Goal: Task Accomplishment & Management: Use online tool/utility

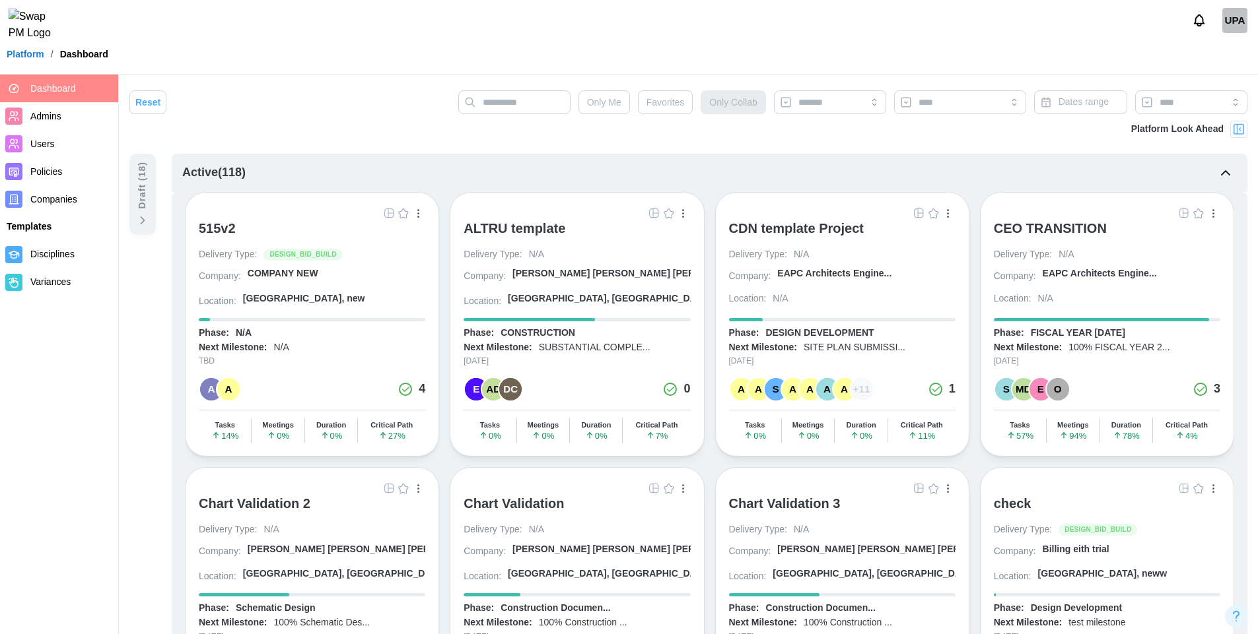
click at [1185, 213] on img "button" at bounding box center [1183, 213] width 11 height 11
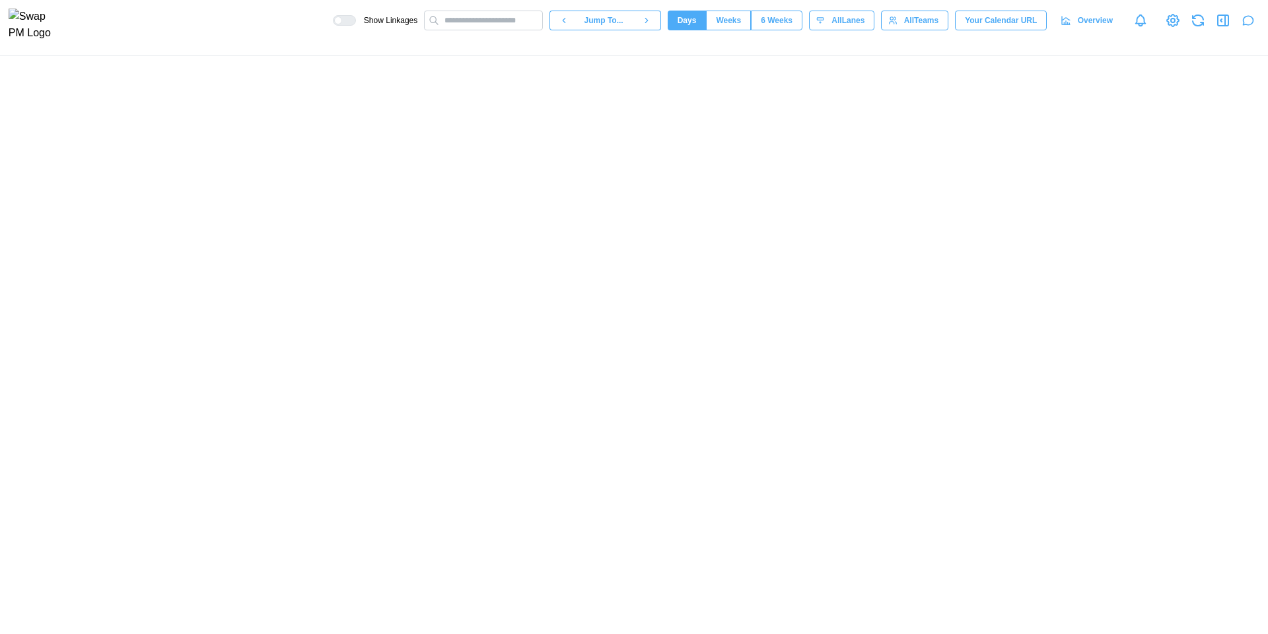
scroll to position [0, 70690]
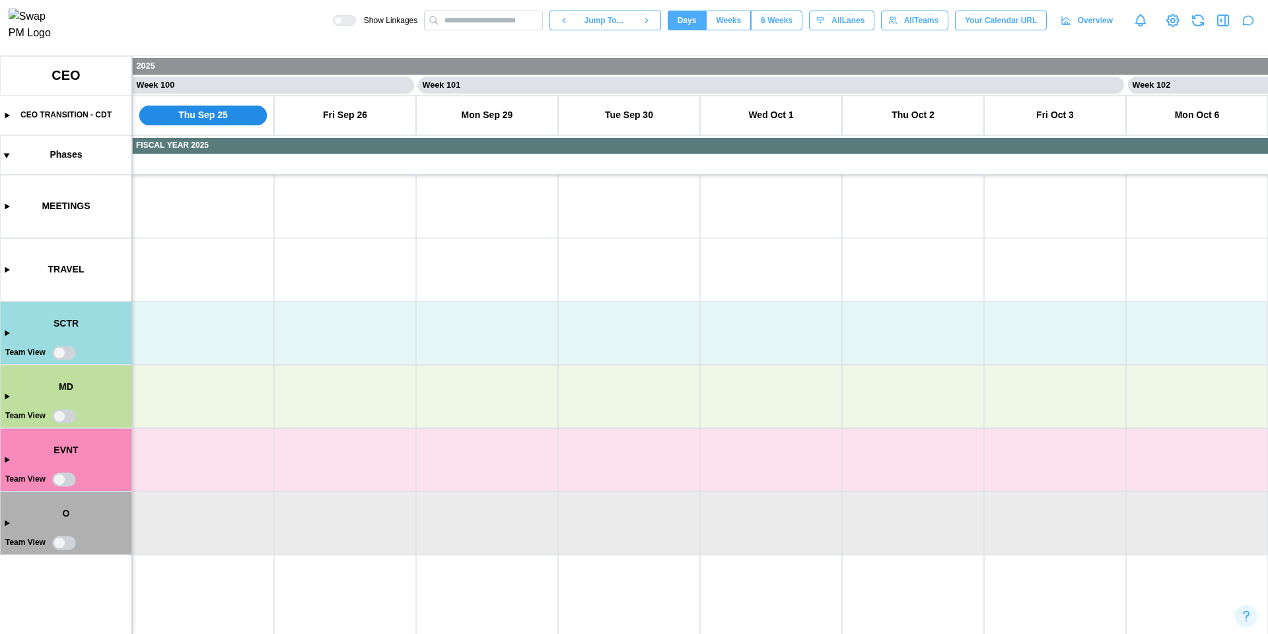
click at [63, 352] on canvas at bounding box center [634, 345] width 1268 height 578
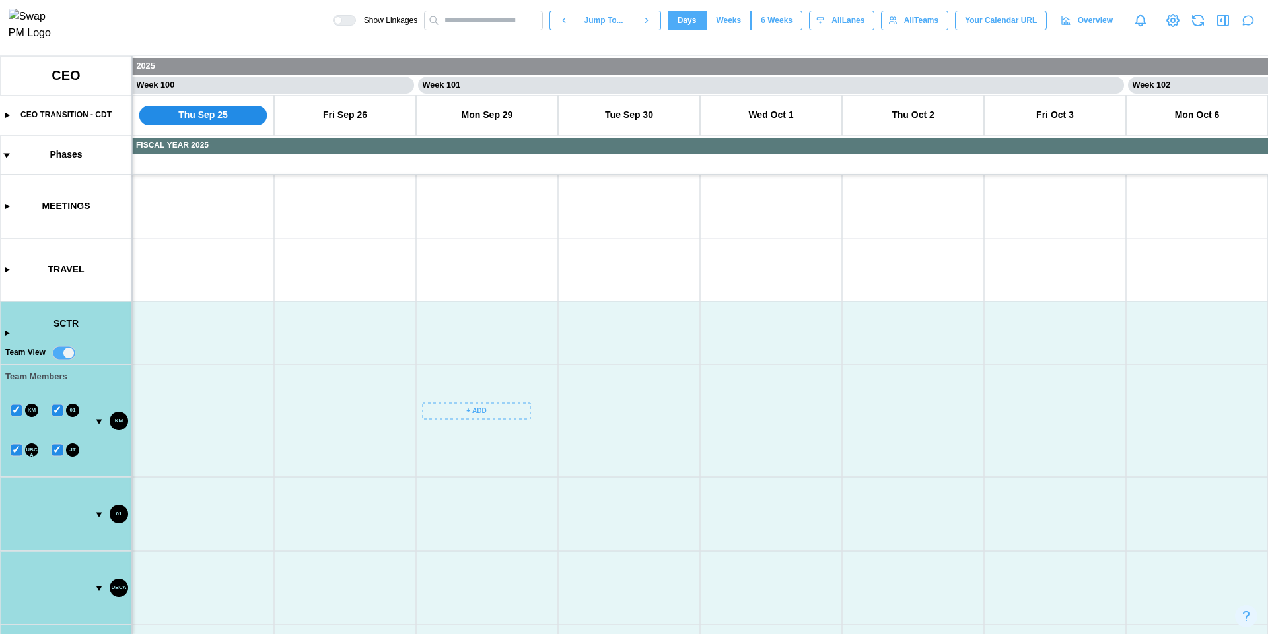
click at [63, 352] on canvas at bounding box center [634, 345] width 1268 height 578
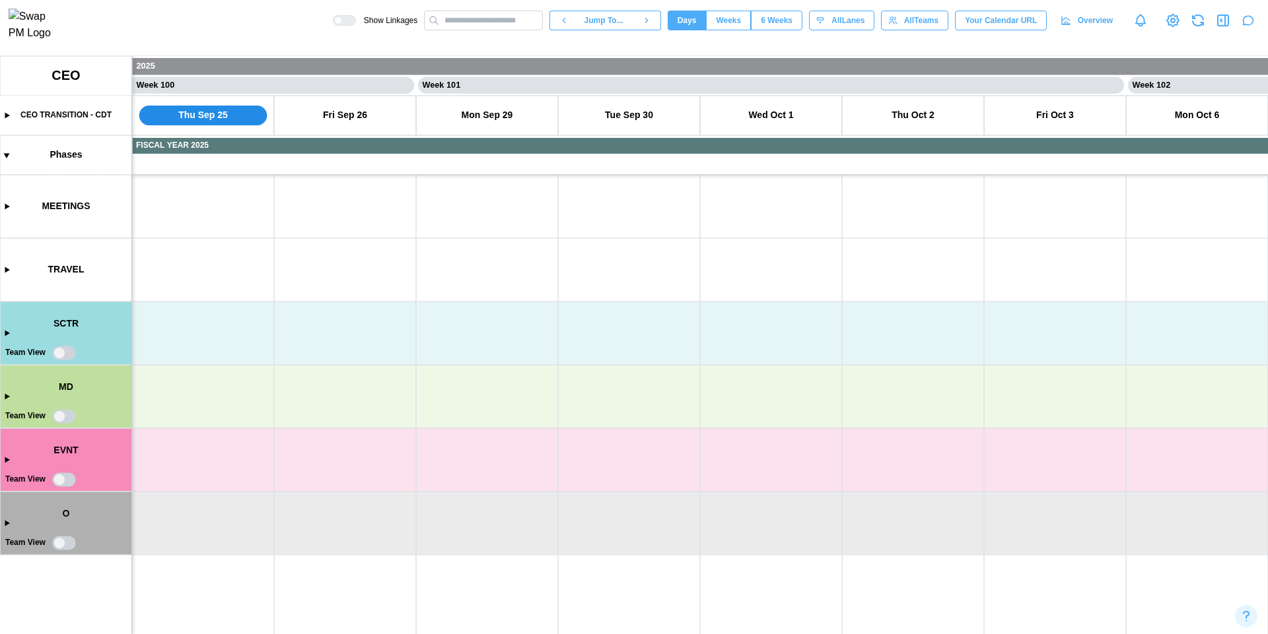
click at [65, 415] on canvas at bounding box center [634, 345] width 1268 height 578
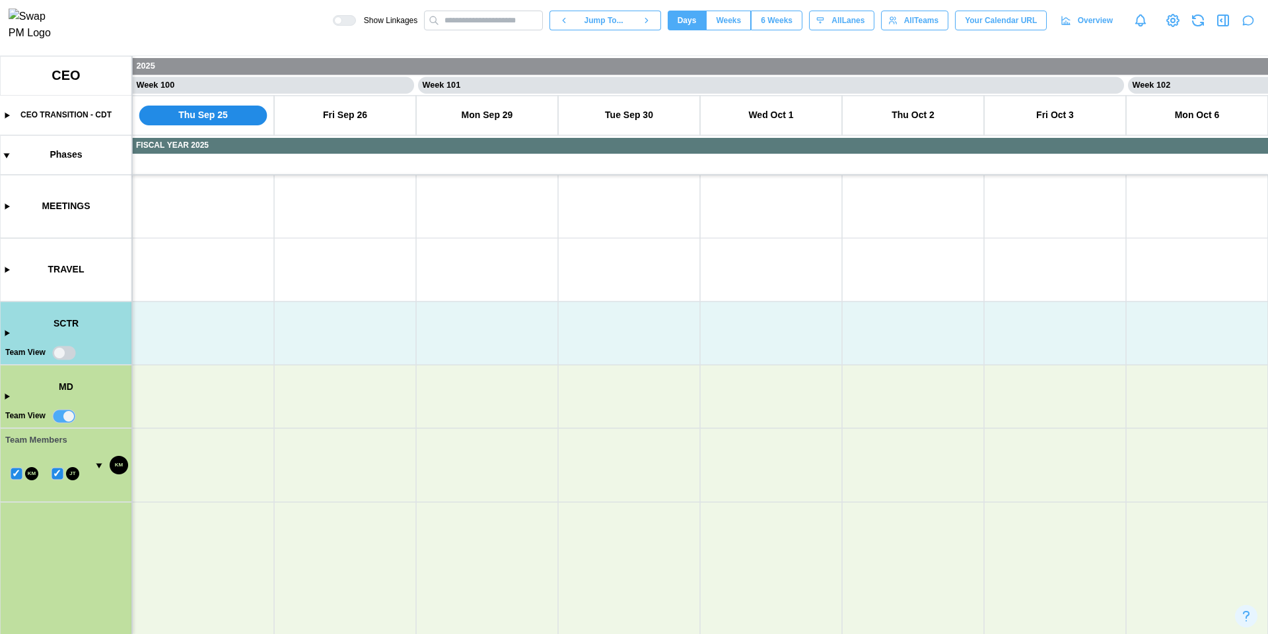
click at [65, 415] on canvas at bounding box center [634, 345] width 1268 height 578
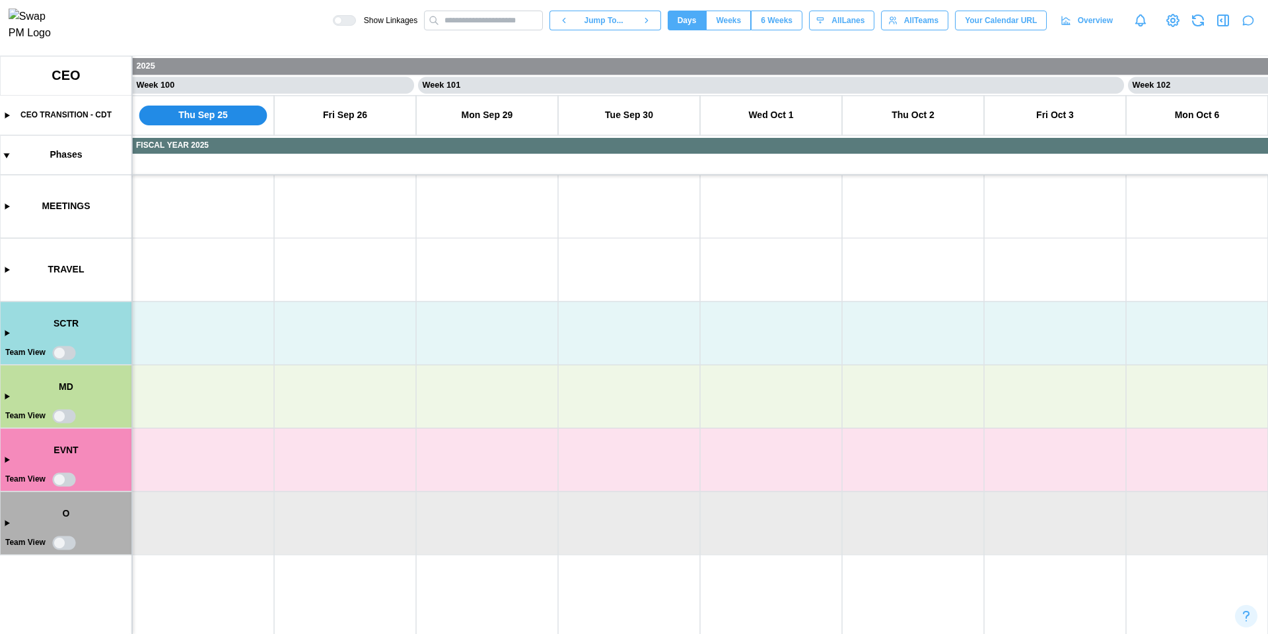
click at [65, 484] on canvas at bounding box center [634, 345] width 1268 height 578
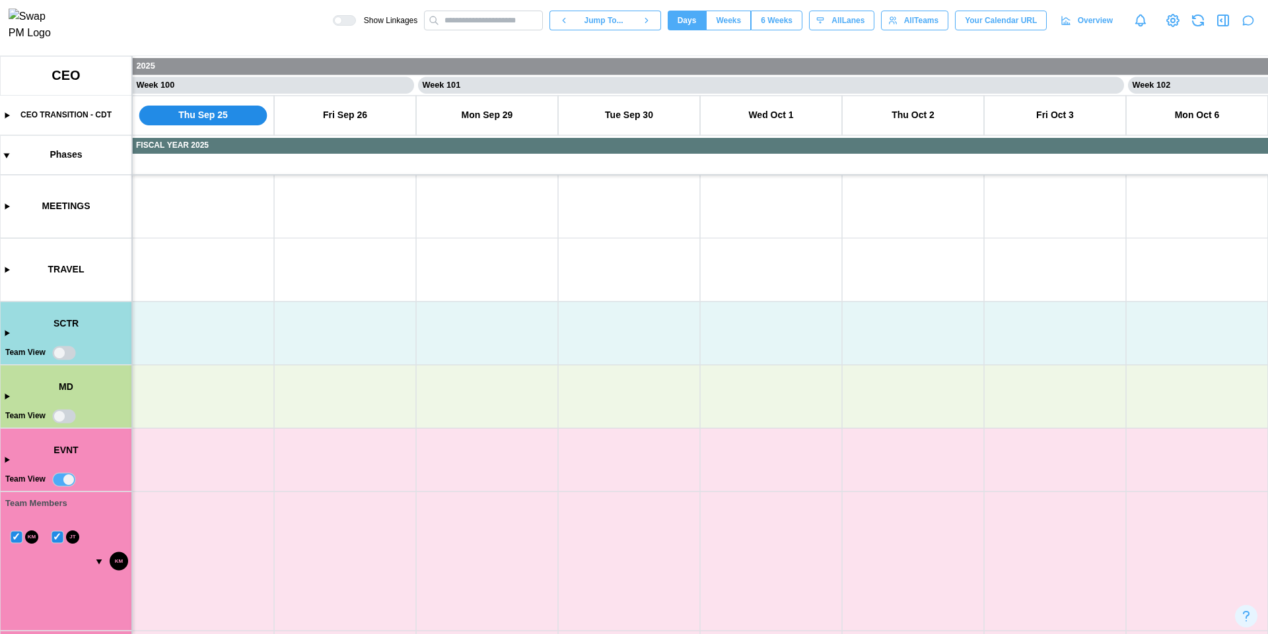
scroll to position [288, 0]
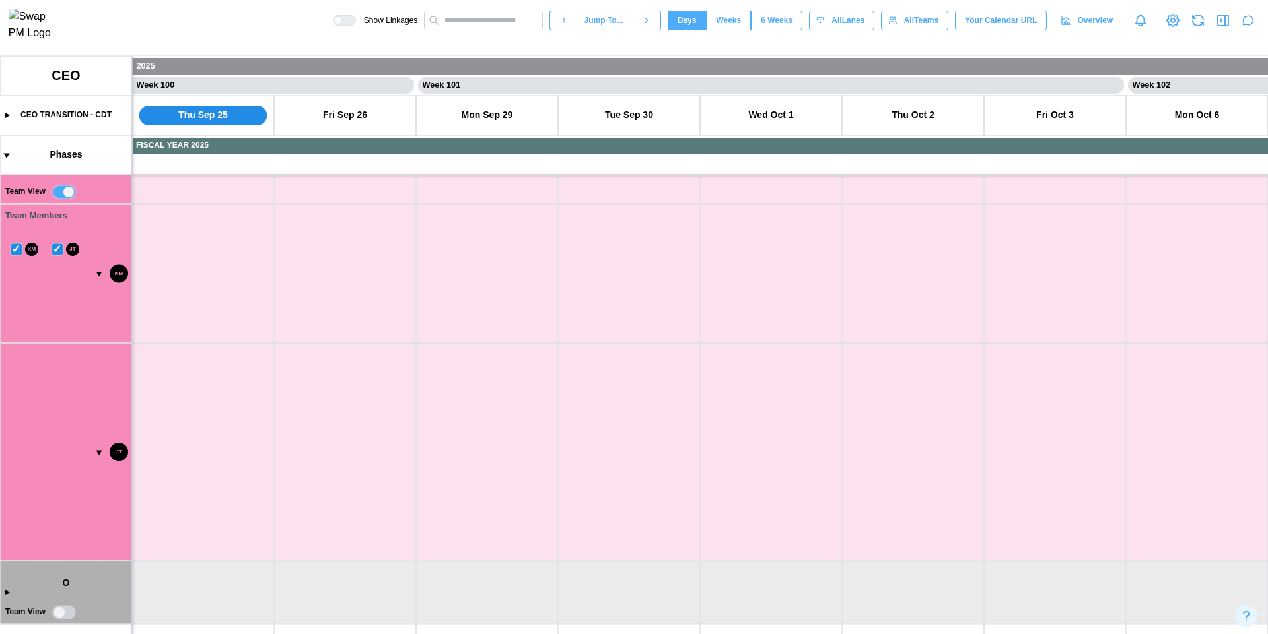
click at [61, 618] on canvas at bounding box center [634, 345] width 1268 height 578
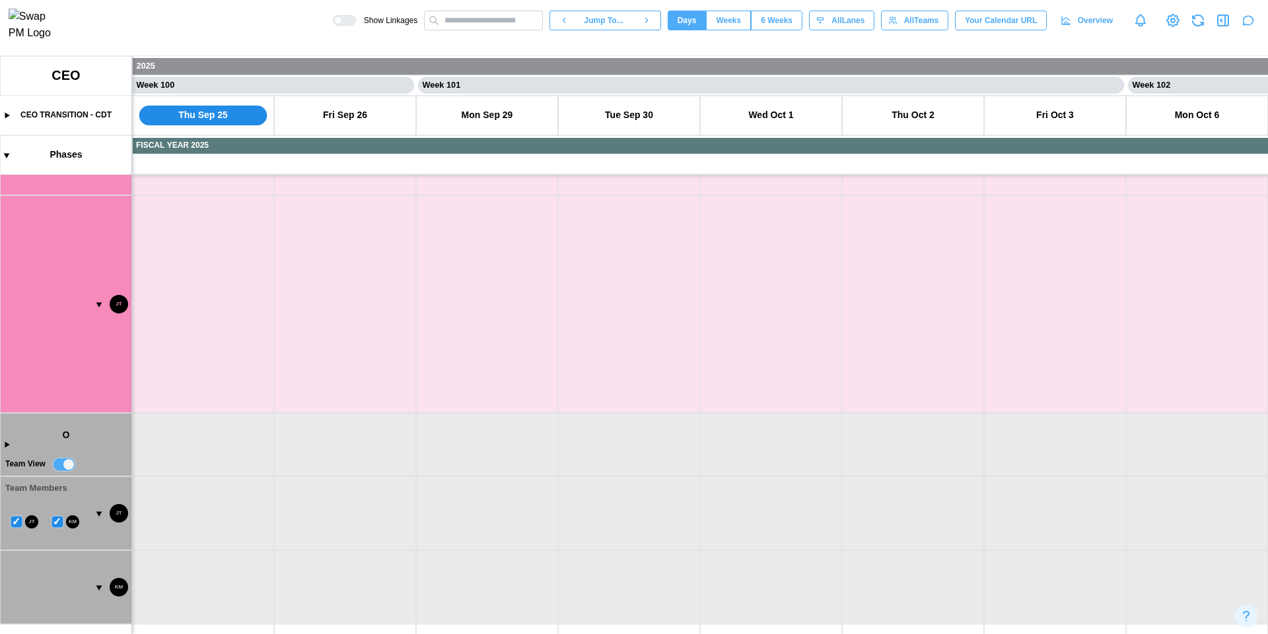
scroll to position [0, 0]
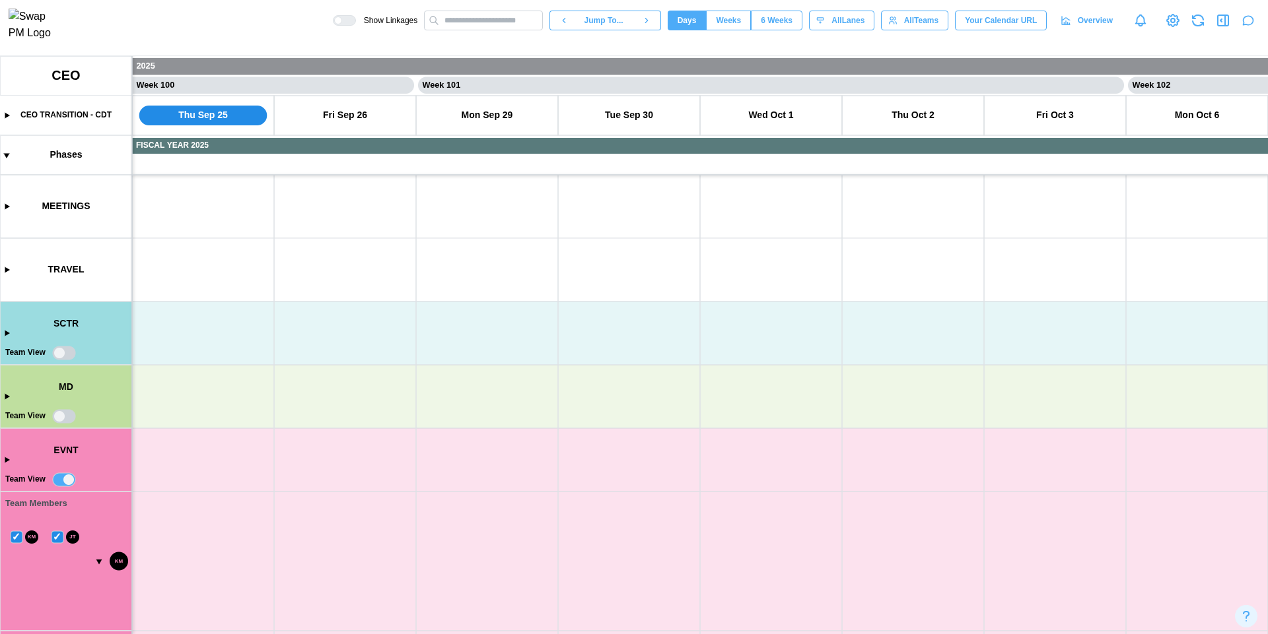
click at [60, 351] on canvas at bounding box center [634, 345] width 1268 height 578
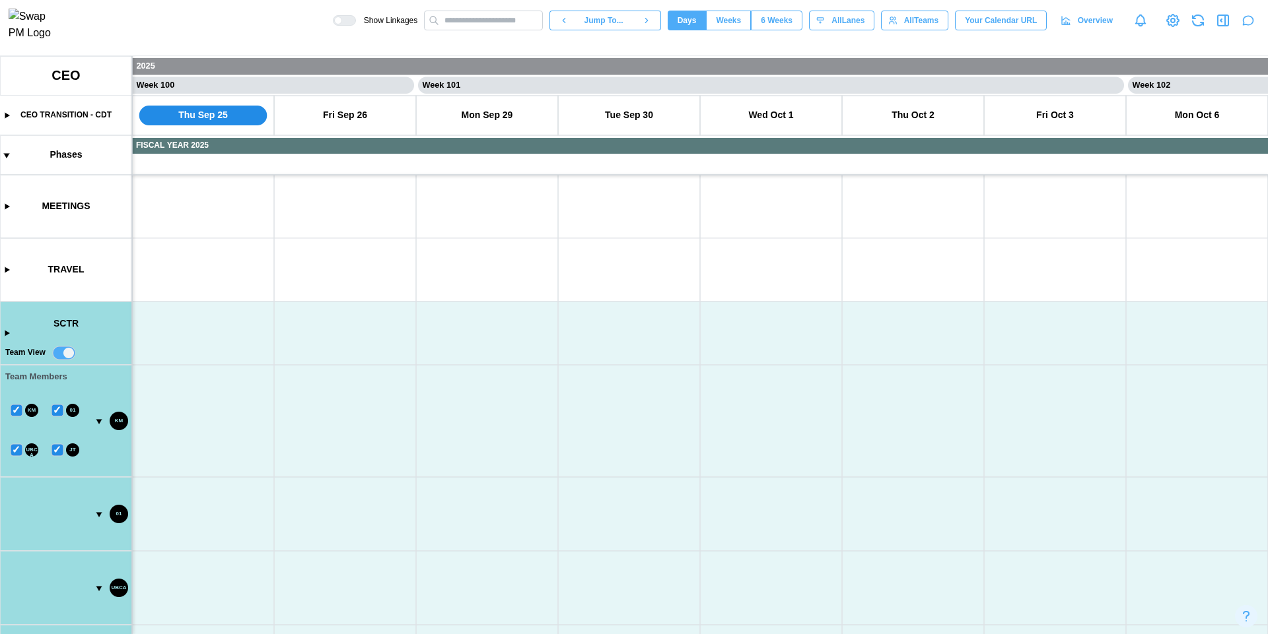
scroll to position [548, 0]
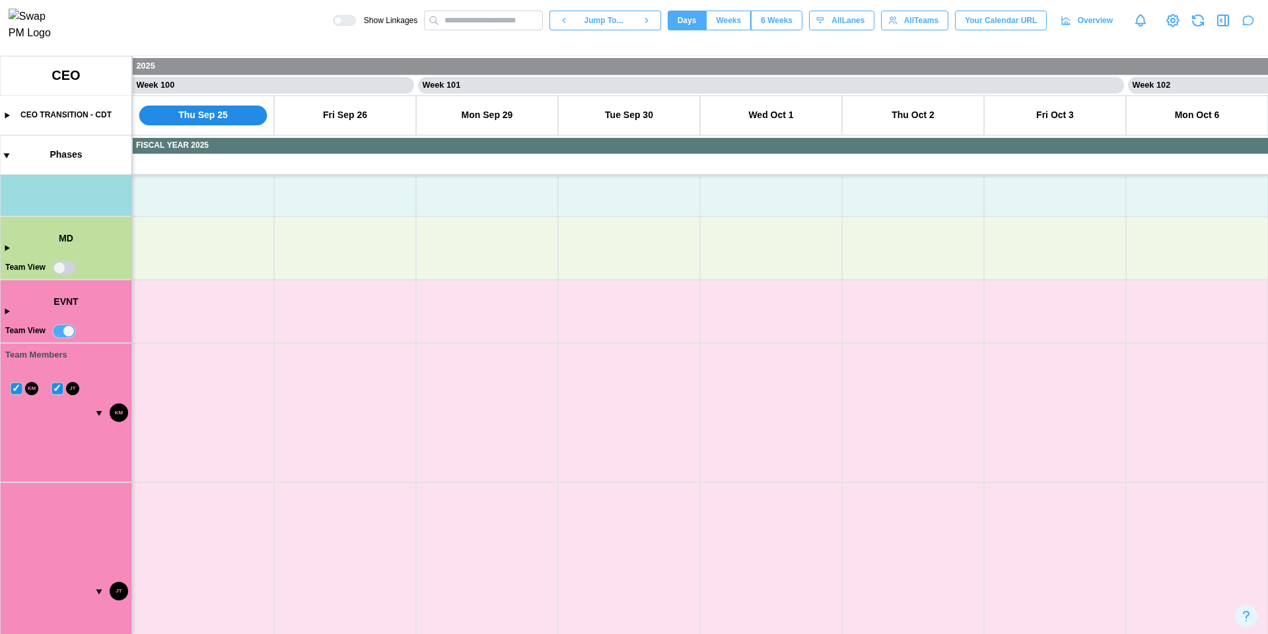
click at [59, 266] on canvas at bounding box center [634, 345] width 1268 height 578
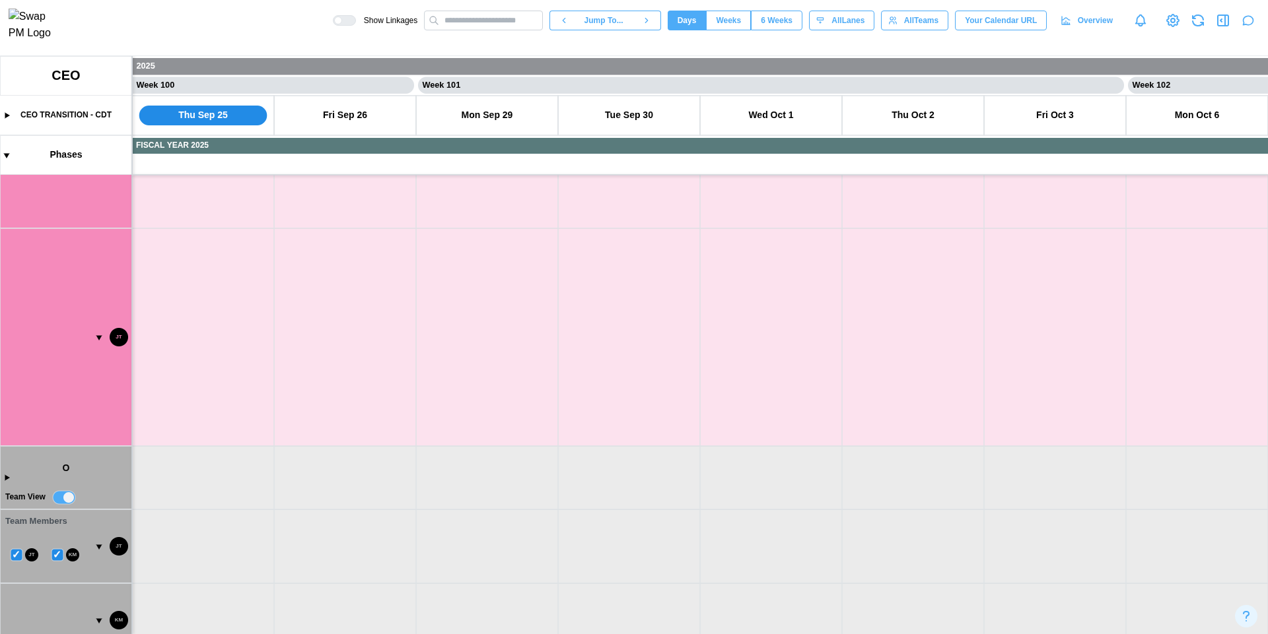
scroll to position [0, 0]
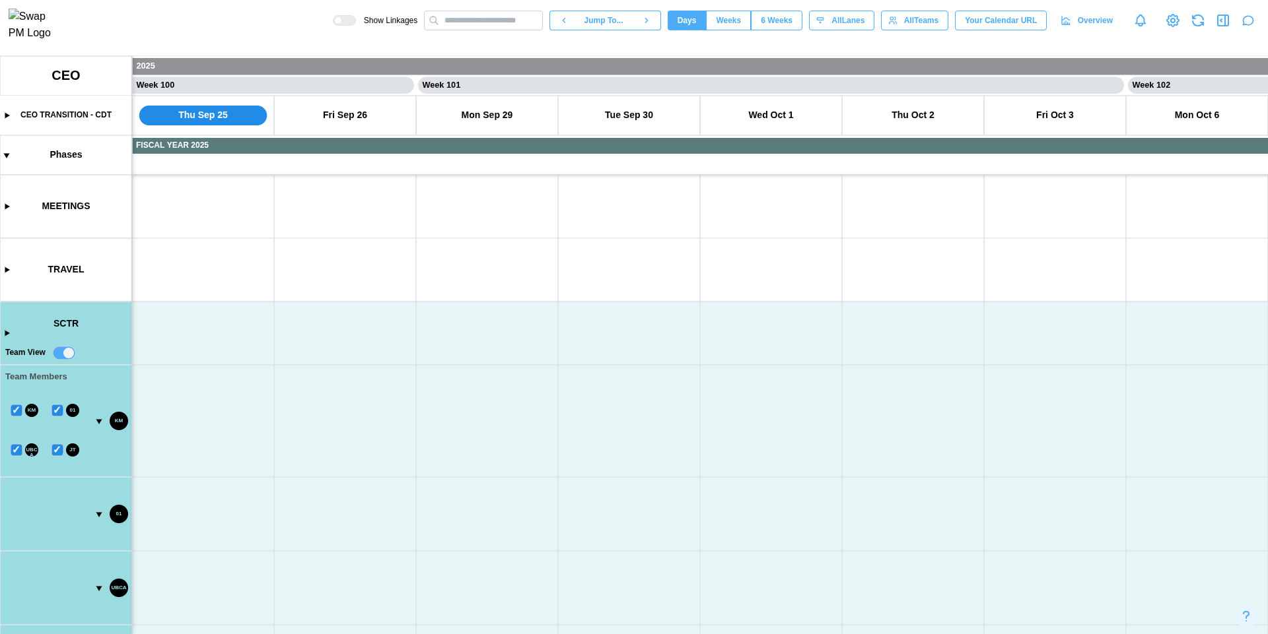
click at [1198, 28] on icon "button" at bounding box center [1198, 21] width 16 height 16
click at [5, 334] on canvas at bounding box center [634, 345] width 1268 height 578
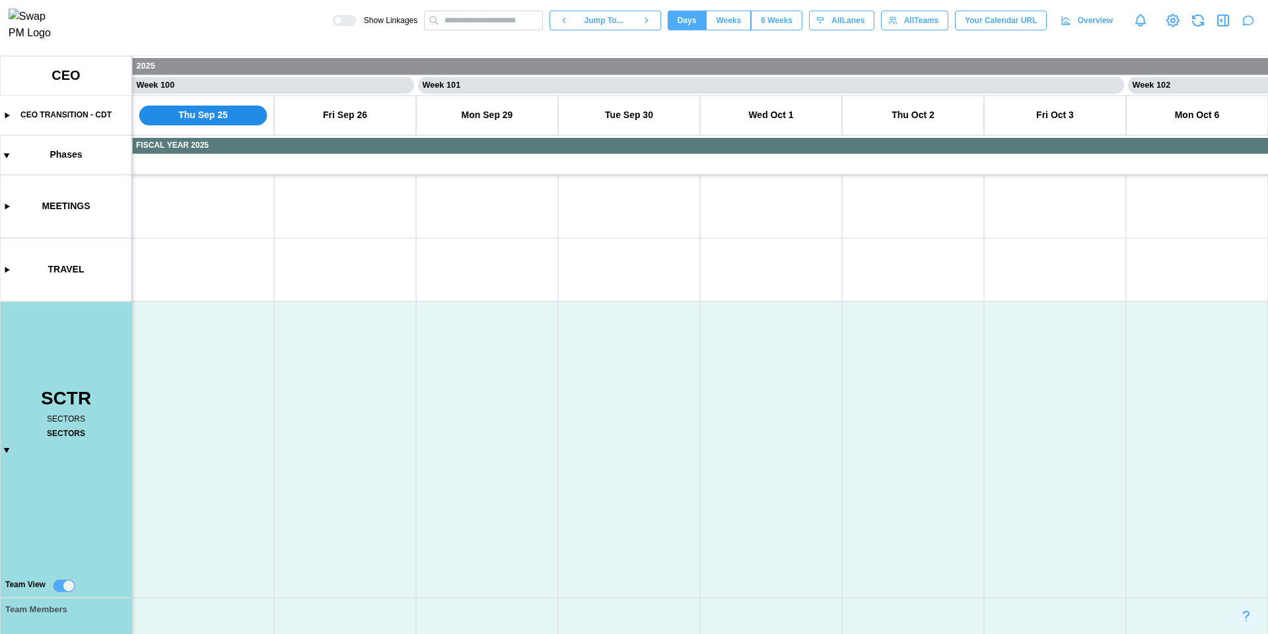
click at [7, 451] on canvas at bounding box center [634, 345] width 1268 height 578
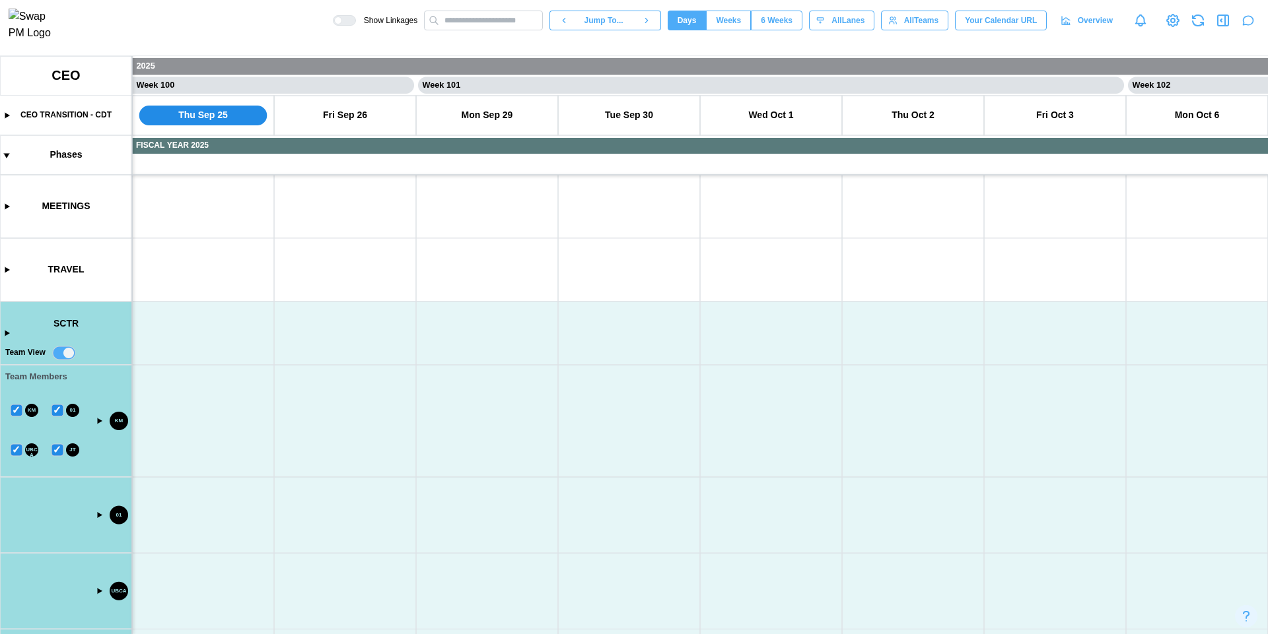
click at [65, 352] on canvas at bounding box center [634, 345] width 1268 height 578
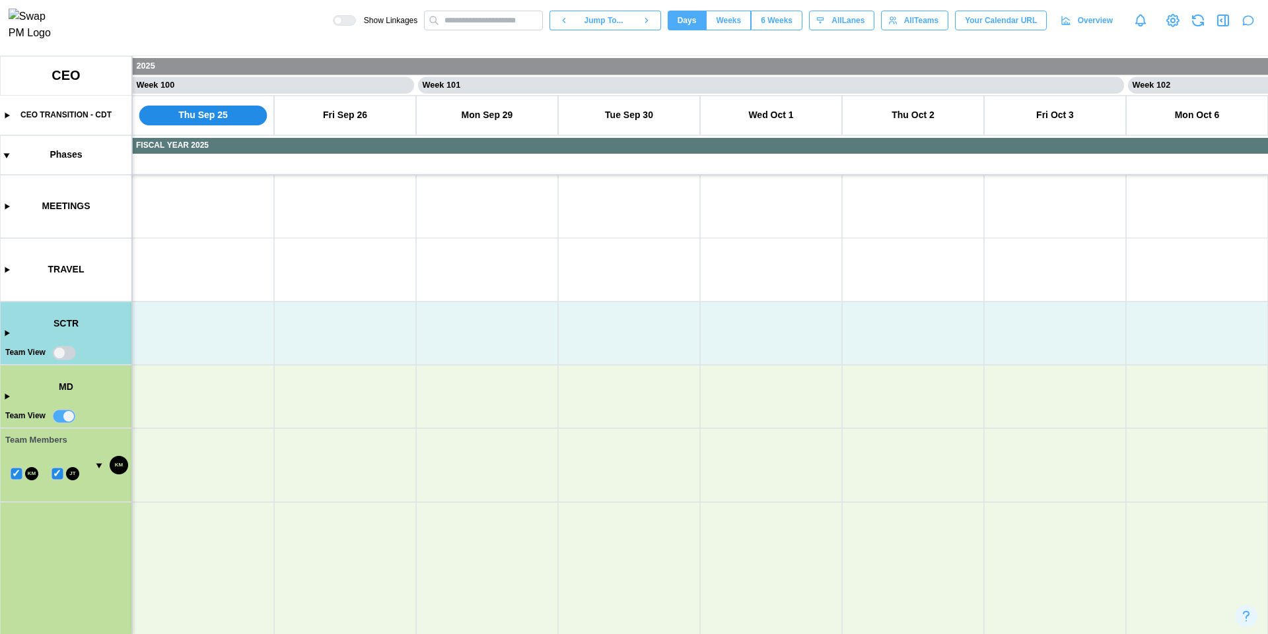
click at [67, 419] on canvas at bounding box center [634, 345] width 1268 height 578
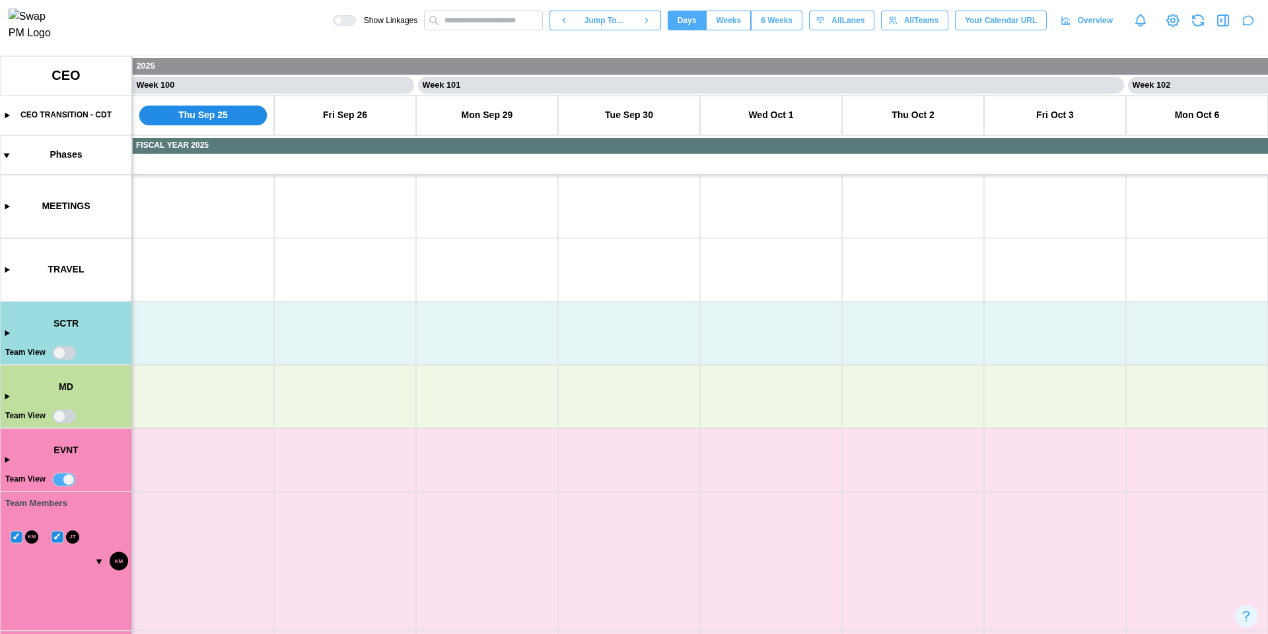
click at [69, 483] on canvas at bounding box center [634, 345] width 1268 height 578
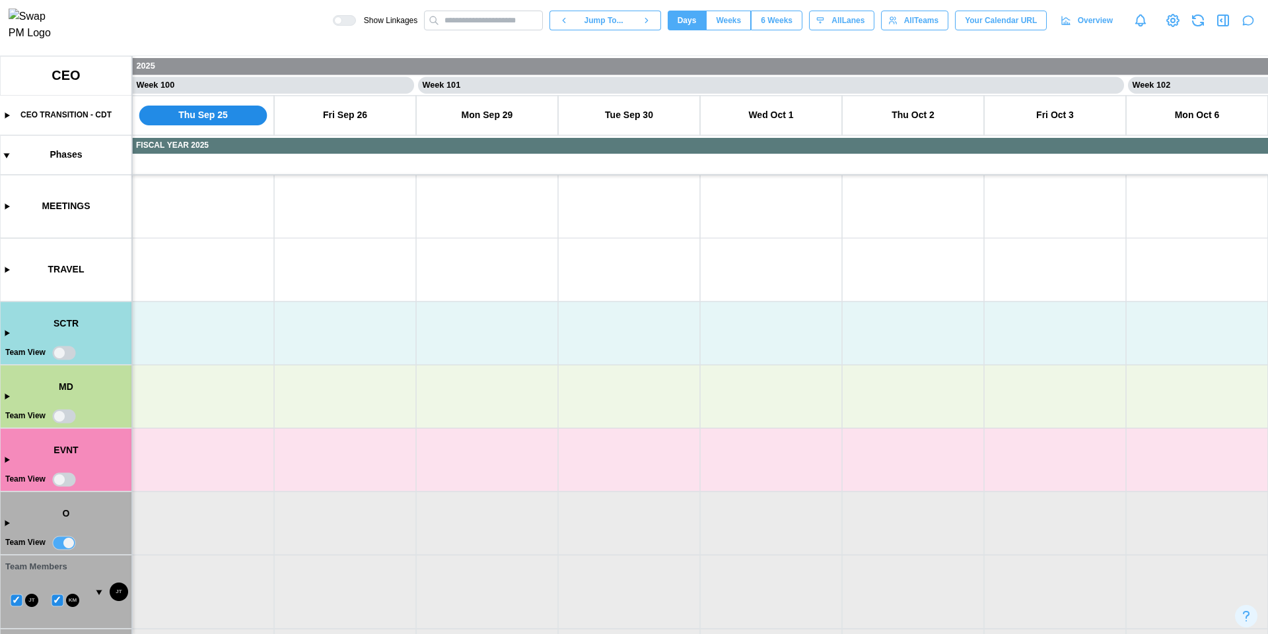
click at [65, 545] on canvas at bounding box center [634, 345] width 1268 height 578
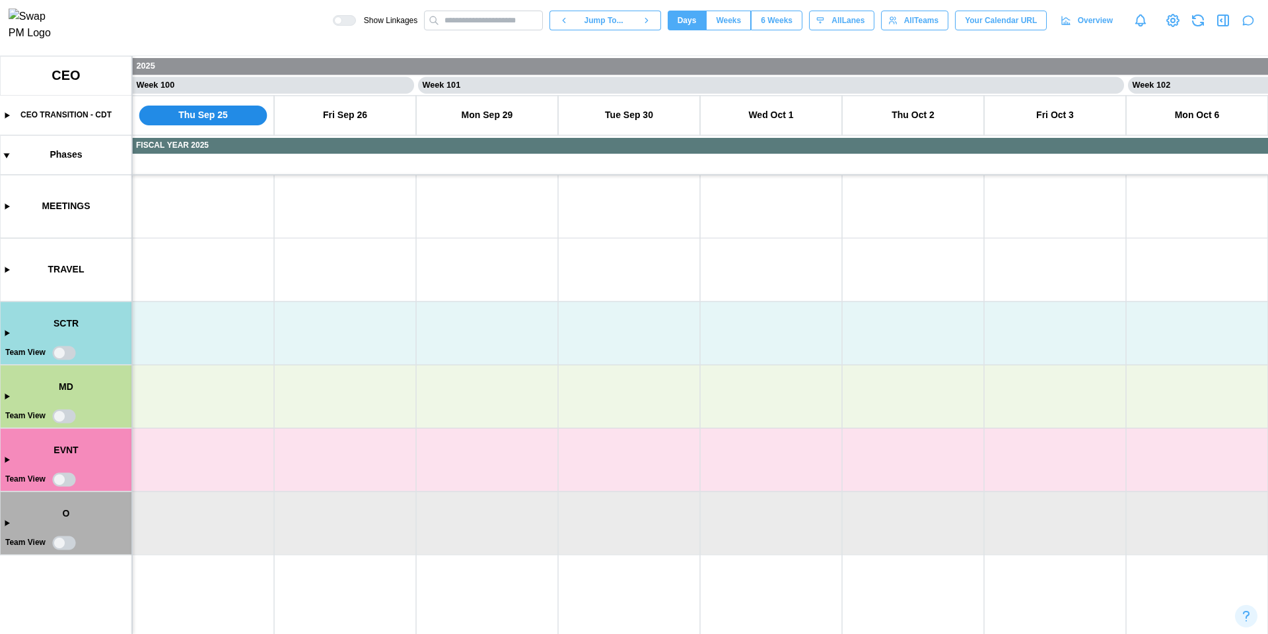
click at [57, 359] on canvas at bounding box center [634, 345] width 1268 height 578
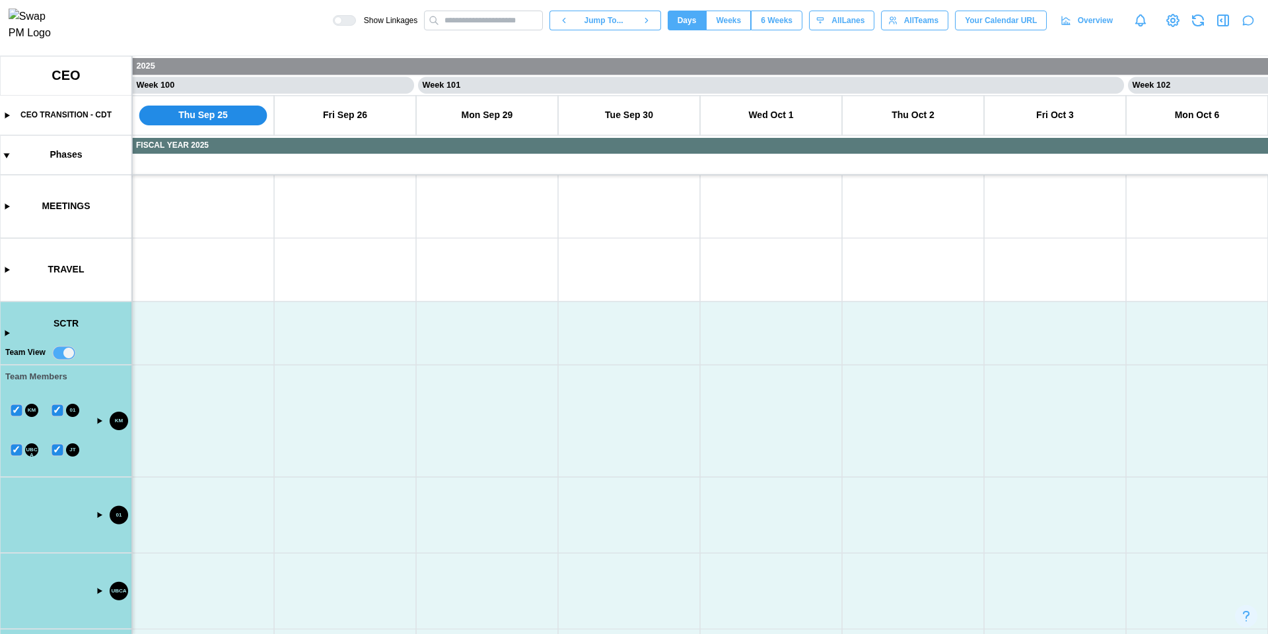
click at [68, 354] on canvas at bounding box center [634, 345] width 1268 height 578
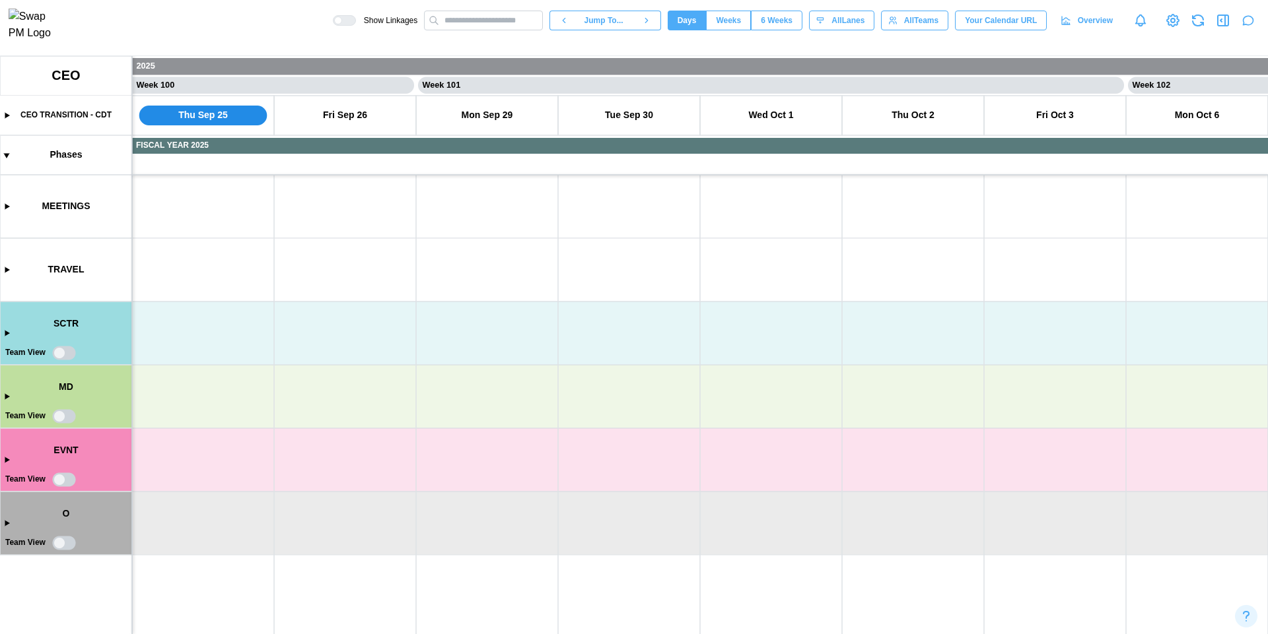
click at [60, 355] on canvas at bounding box center [634, 345] width 1268 height 578
click at [69, 353] on canvas at bounding box center [634, 345] width 1268 height 578
click at [63, 417] on canvas at bounding box center [634, 345] width 1268 height 578
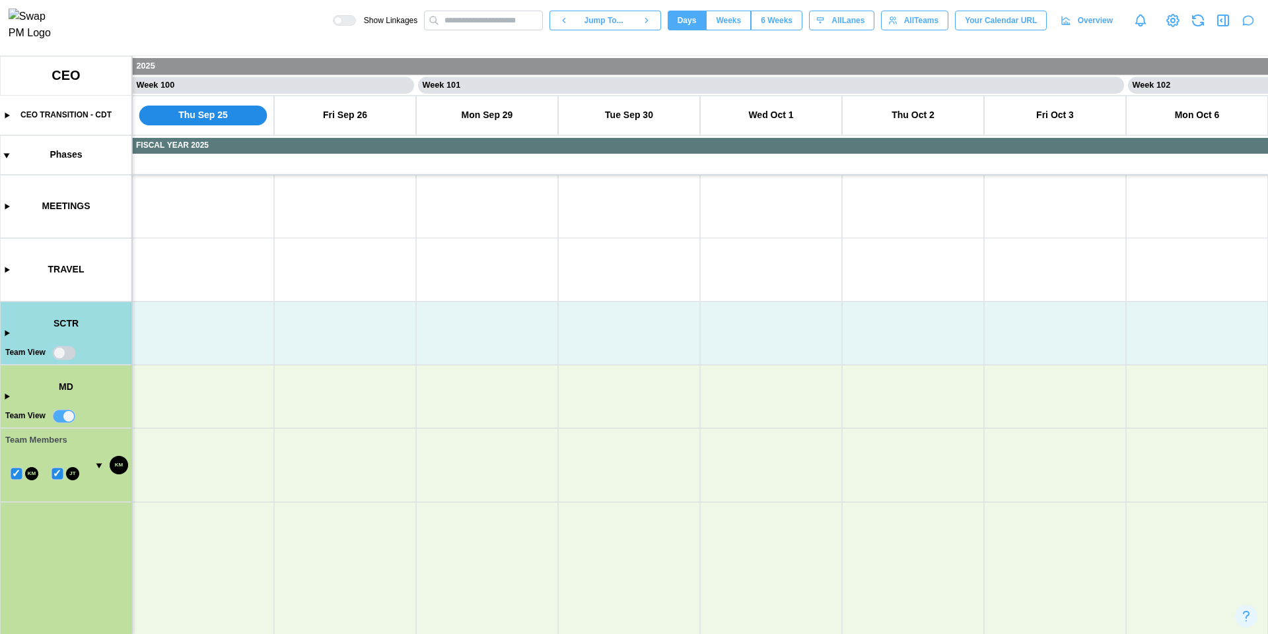
click at [63, 417] on canvas at bounding box center [634, 345] width 1268 height 578
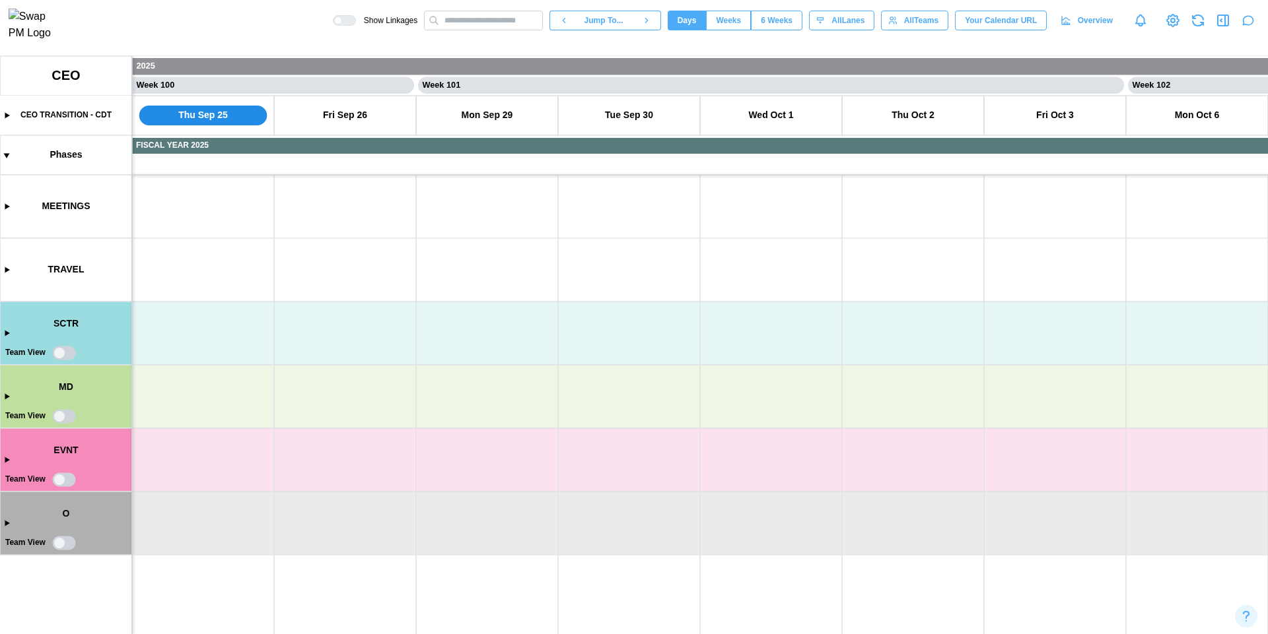
click at [63, 417] on canvas at bounding box center [634, 345] width 1268 height 578
click at [61, 353] on canvas at bounding box center [634, 345] width 1268 height 578
click at [64, 353] on canvas at bounding box center [634, 345] width 1268 height 578
click at [62, 478] on canvas at bounding box center [634, 345] width 1268 height 578
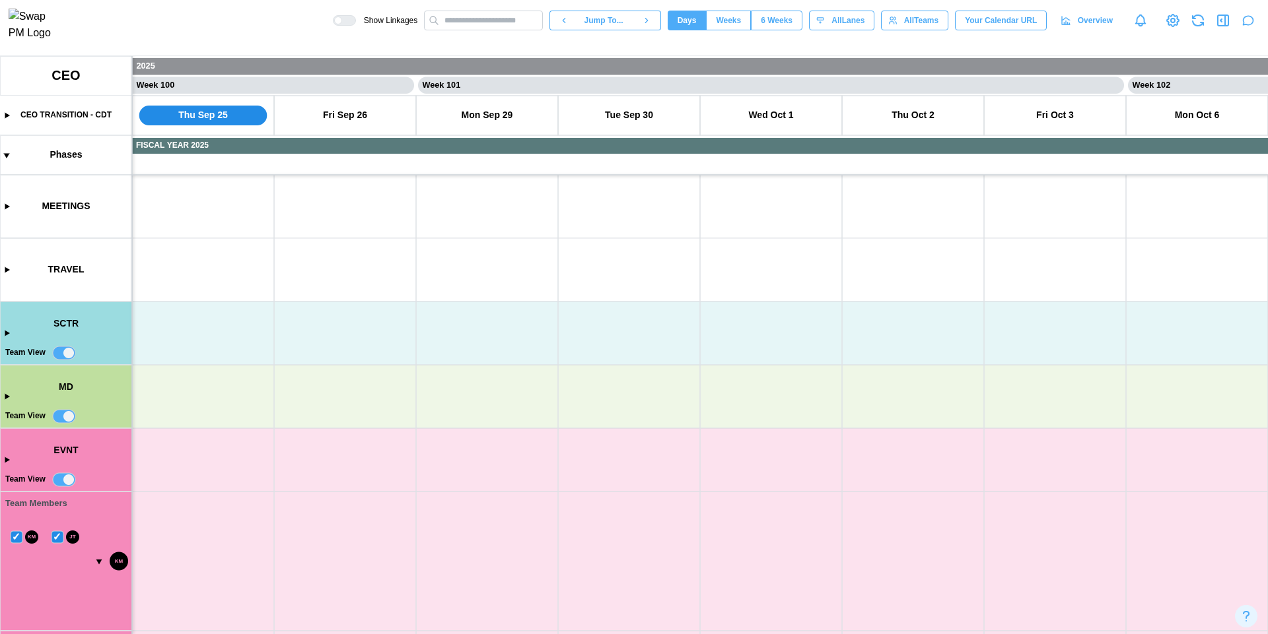
click at [65, 412] on canvas at bounding box center [634, 345] width 1268 height 578
click at [65, 478] on canvas at bounding box center [634, 345] width 1268 height 578
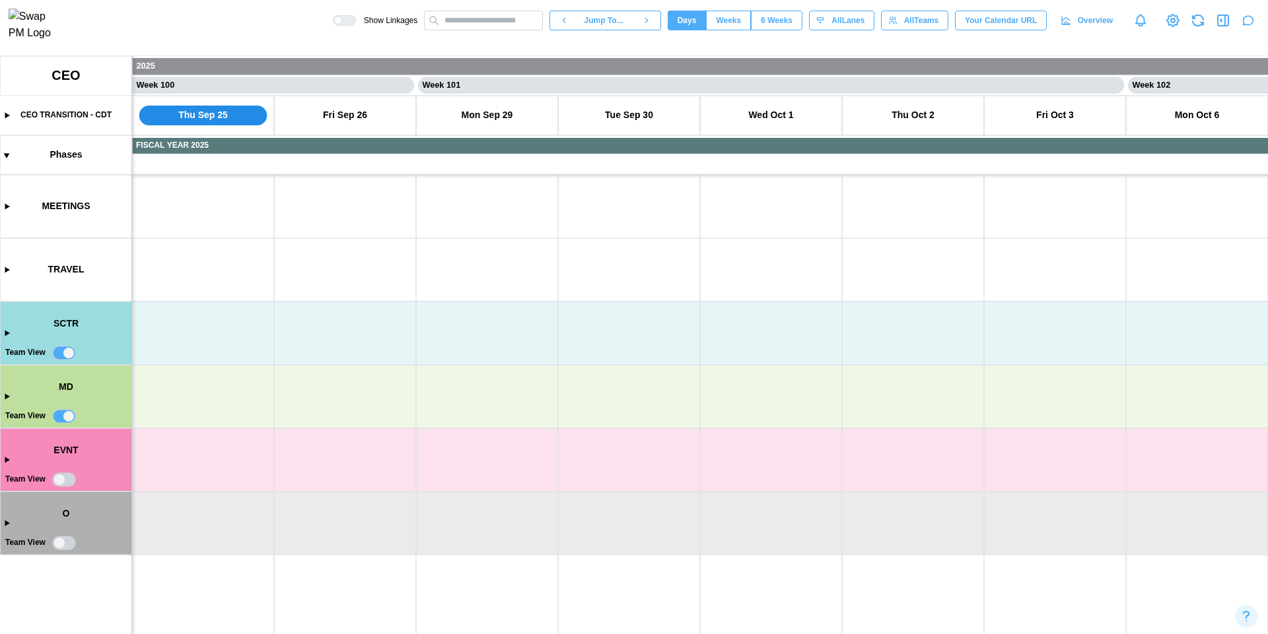
click at [65, 478] on canvas at bounding box center [634, 345] width 1268 height 578
click at [62, 543] on canvas at bounding box center [634, 345] width 1268 height 578
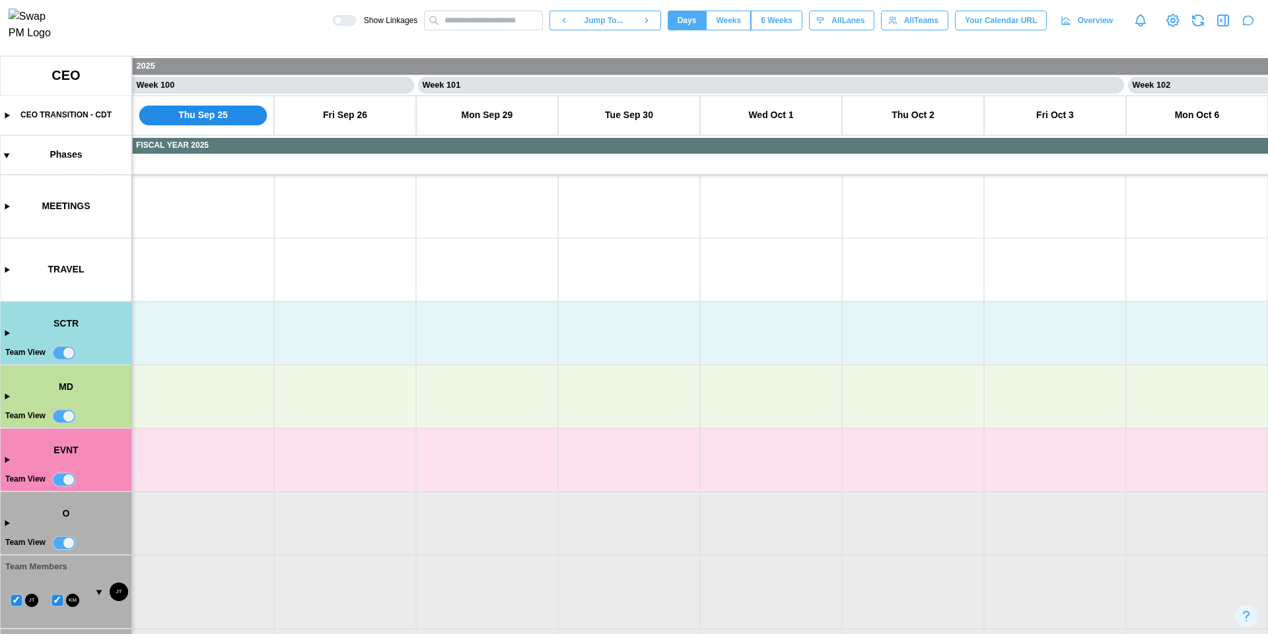
scroll to position [79, 0]
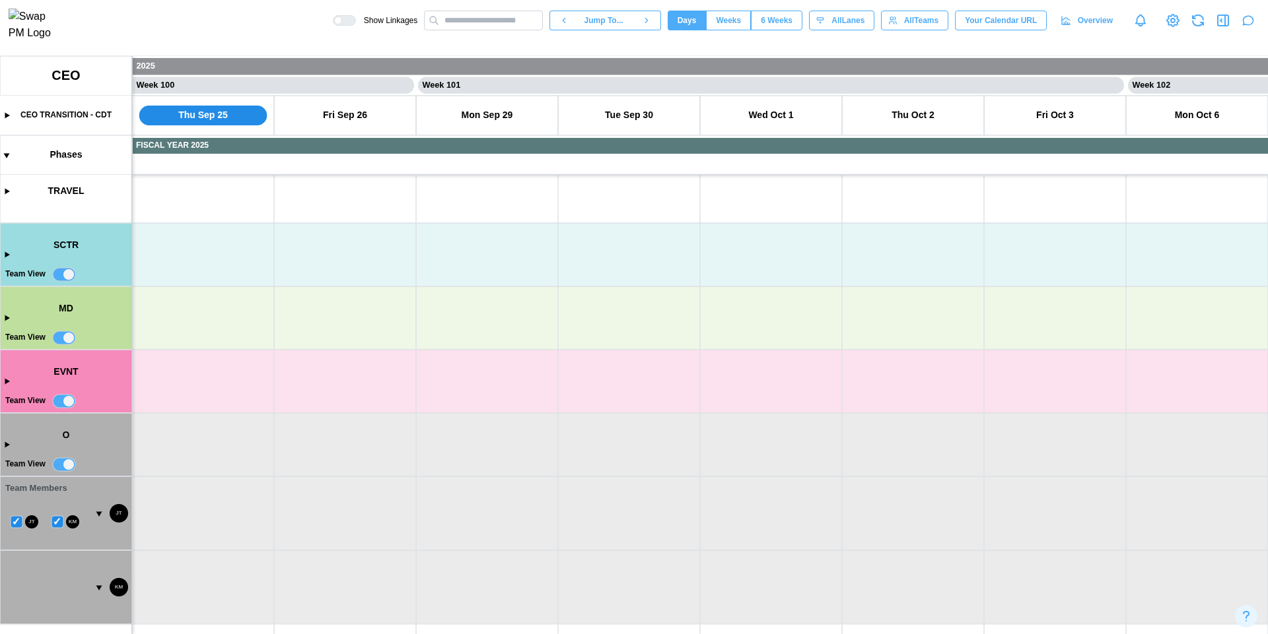
click at [65, 277] on canvas at bounding box center [634, 345] width 1268 height 578
click at [69, 339] on canvas at bounding box center [634, 345] width 1268 height 578
click at [65, 399] on canvas at bounding box center [634, 345] width 1268 height 578
click at [59, 339] on canvas at bounding box center [634, 345] width 1268 height 578
click at [63, 277] on canvas at bounding box center [634, 345] width 1268 height 578
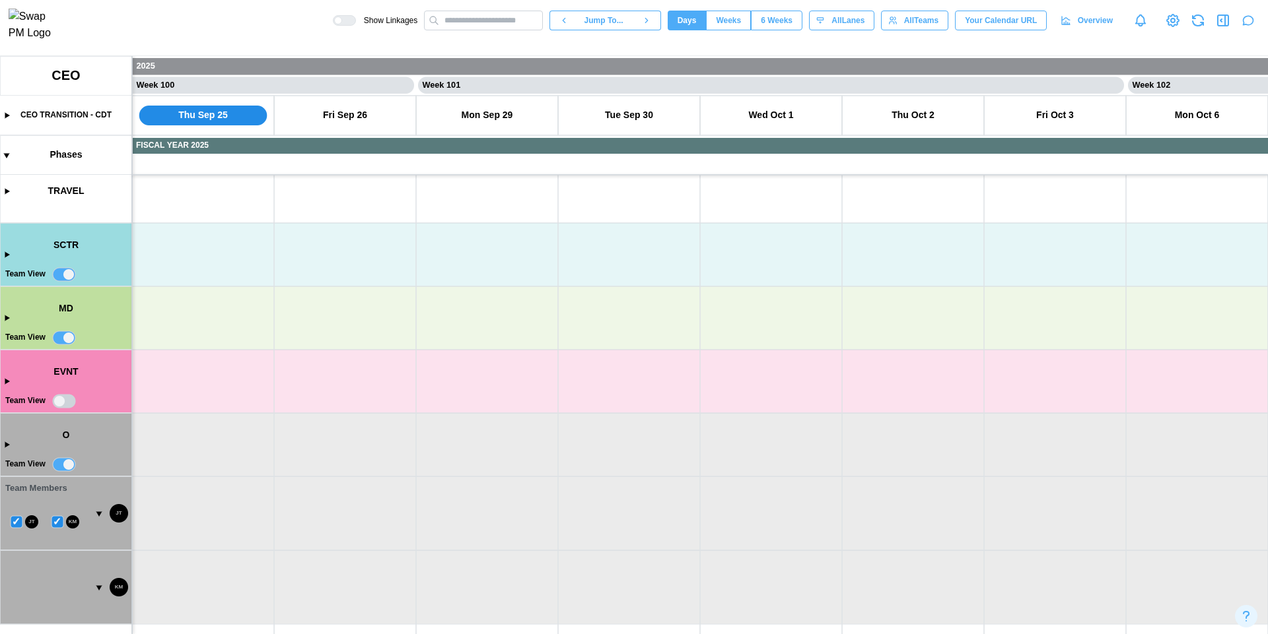
click at [70, 277] on canvas at bounding box center [634, 345] width 1268 height 578
click at [63, 404] on canvas at bounding box center [634, 345] width 1268 height 578
click at [67, 465] on canvas at bounding box center [634, 345] width 1268 height 578
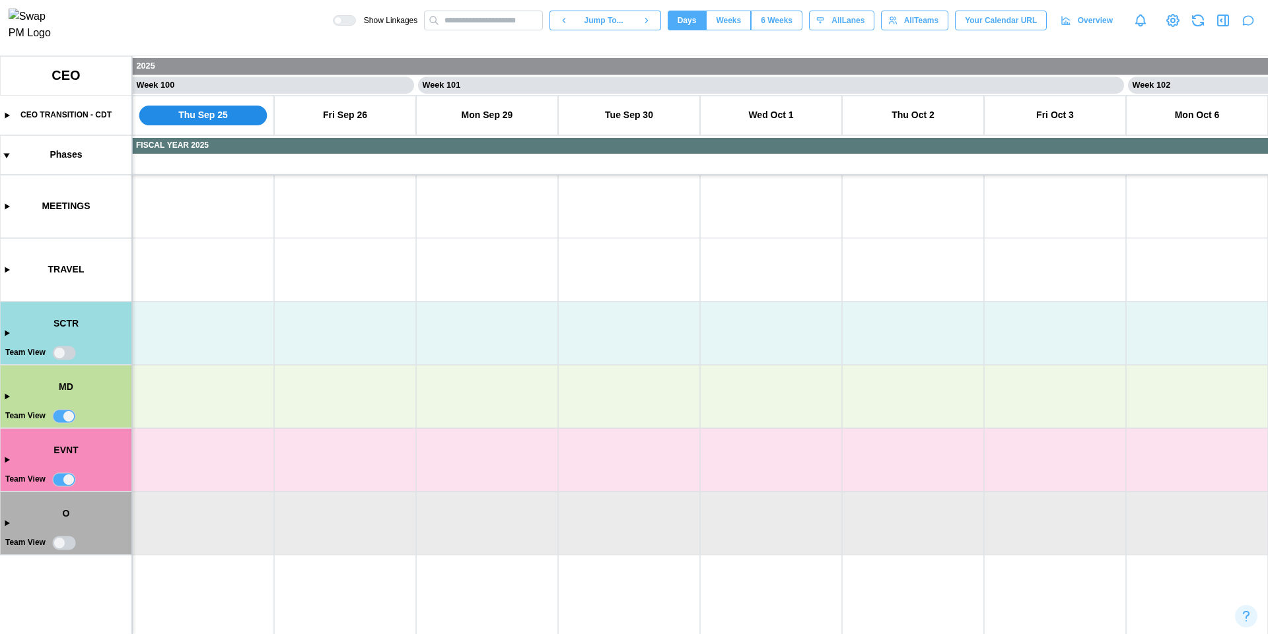
click at [67, 477] on canvas at bounding box center [634, 345] width 1268 height 578
click at [69, 413] on canvas at bounding box center [634, 345] width 1268 height 578
click at [63, 353] on canvas at bounding box center [634, 345] width 1268 height 578
click at [61, 413] on canvas at bounding box center [634, 345] width 1268 height 578
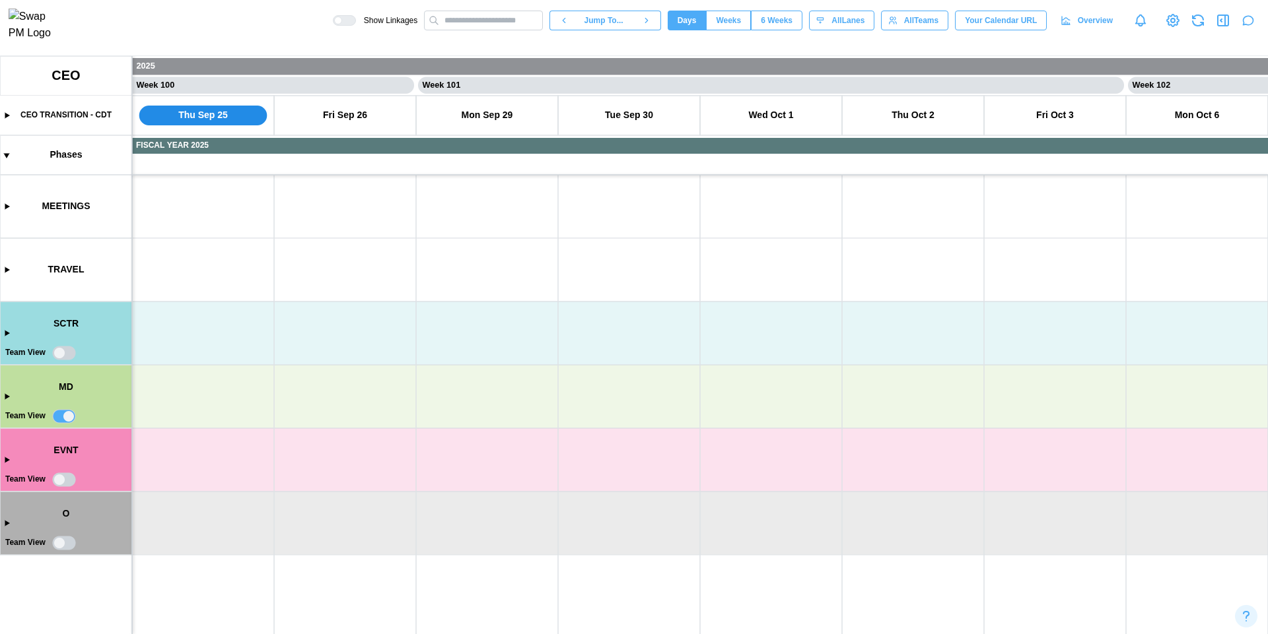
click at [58, 483] on canvas at bounding box center [634, 345] width 1268 height 578
click at [63, 539] on canvas at bounding box center [634, 345] width 1268 height 578
click at [63, 359] on canvas at bounding box center [634, 345] width 1268 height 578
click at [1202, 26] on icon "button" at bounding box center [1198, 21] width 16 height 16
click at [1201, 26] on icon "button" at bounding box center [1198, 21] width 16 height 16
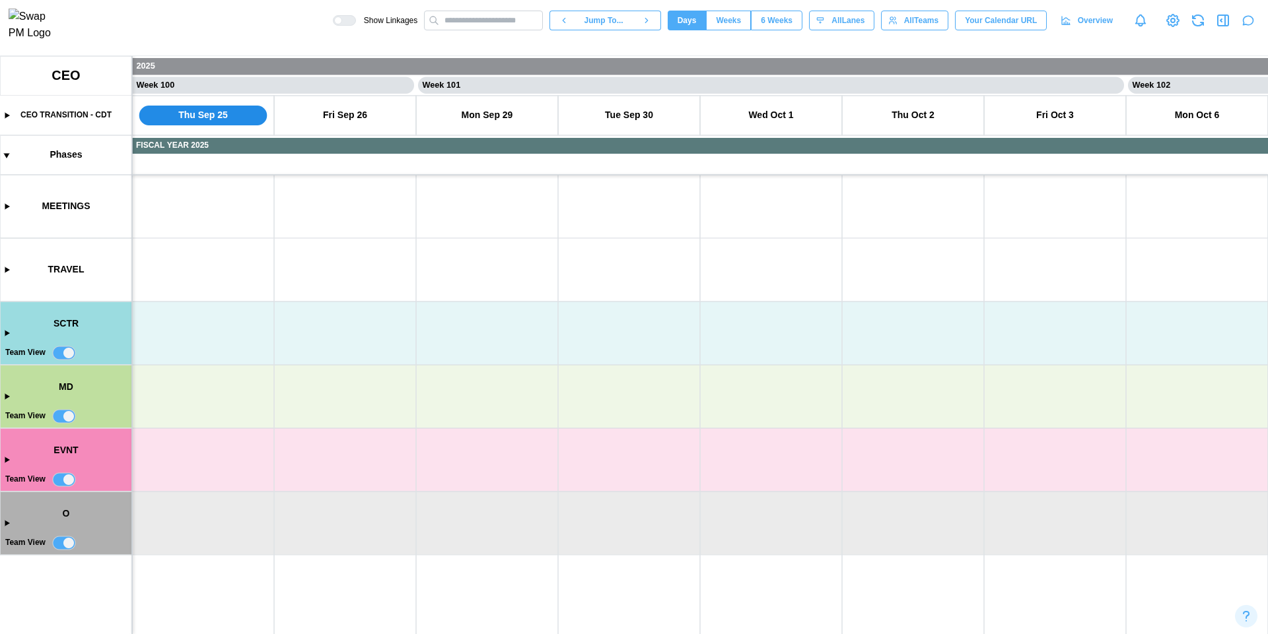
click at [1204, 18] on icon "button" at bounding box center [1198, 21] width 16 height 16
type textarea "*"
